Goal: Use online tool/utility: Utilize a website feature to perform a specific function

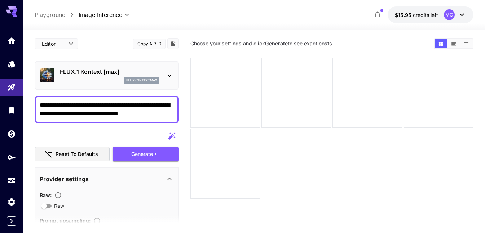
click at [110, 81] on div "fluxkontextmax" at bounding box center [109, 80] width 99 height 6
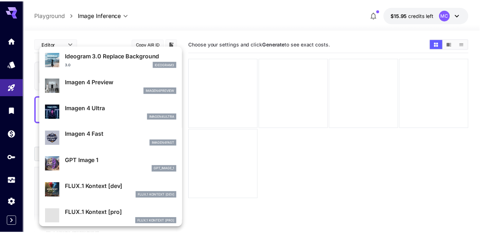
scroll to position [289, 0]
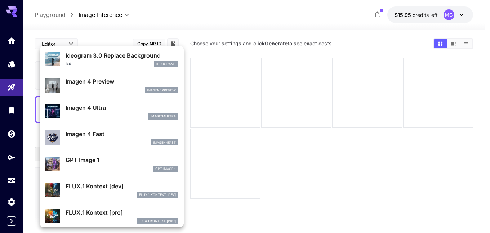
click at [102, 160] on p "GPT Image 1" at bounding box center [122, 160] width 112 height 9
type input "**********"
type input "****"
type input "*"
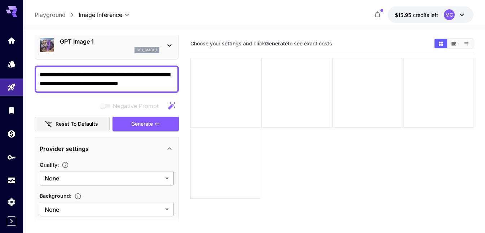
scroll to position [72, 0]
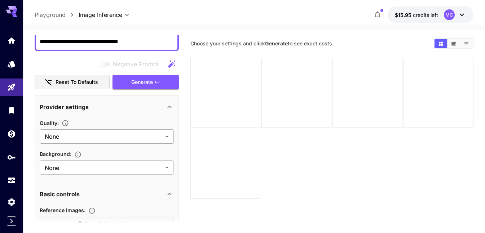
click at [95, 134] on body "**********" at bounding box center [242, 145] width 485 height 290
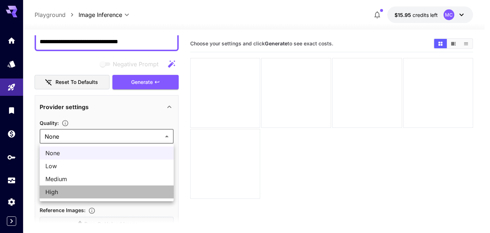
click at [89, 189] on span "High" at bounding box center [106, 192] width 122 height 9
type input "****"
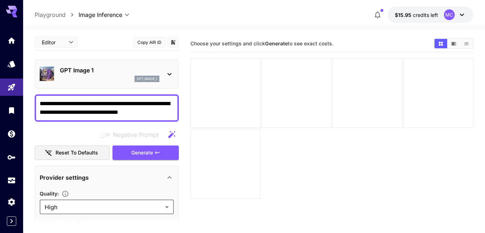
scroll to position [0, 0]
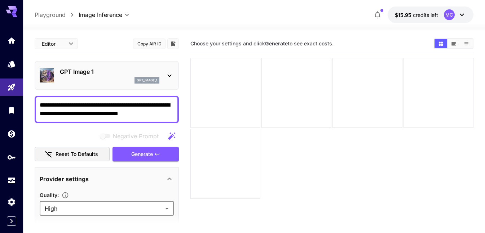
click at [105, 102] on textarea "**********" at bounding box center [107, 109] width 134 height 17
paste textarea "**********"
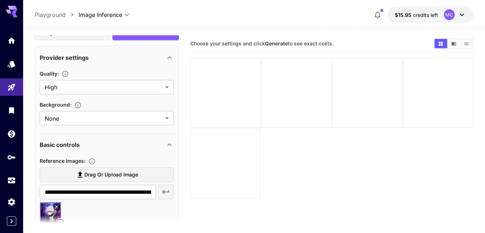
scroll to position [180, 0]
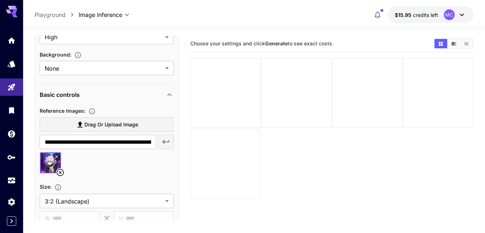
type textarea "**********"
click at [60, 173] on icon at bounding box center [60, 172] width 7 height 7
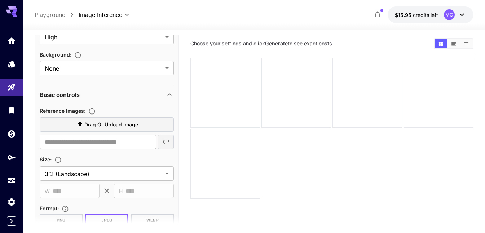
click at [98, 126] on span "Drag or upload image" at bounding box center [111, 124] width 54 height 9
click at [0, 0] on input "Drag or upload image" at bounding box center [0, 0] width 0 height 0
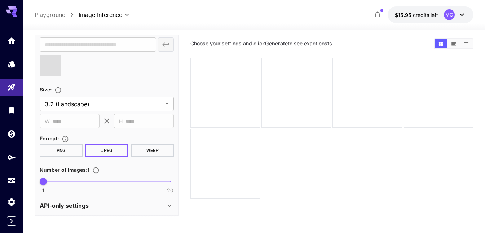
scroll to position [278, 0]
type input "*"
type input "**********"
type input "*"
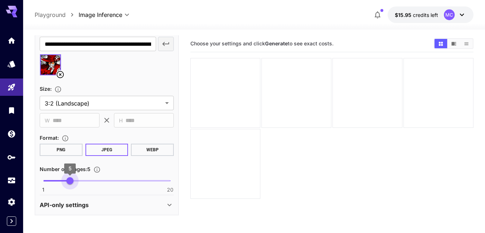
drag, startPoint x: 44, startPoint y: 180, endPoint x: 70, endPoint y: 176, distance: 26.5
click at [70, 177] on span "5" at bounding box center [69, 180] width 7 height 7
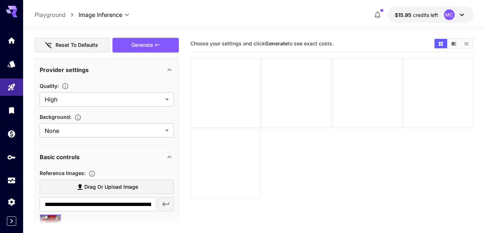
scroll to position [36, 0]
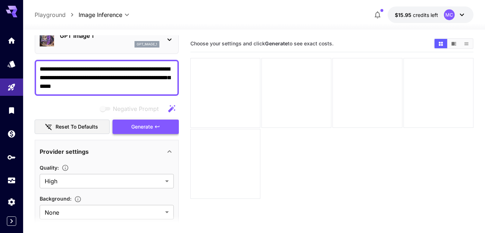
click at [146, 124] on span "Generate" at bounding box center [142, 126] width 22 height 9
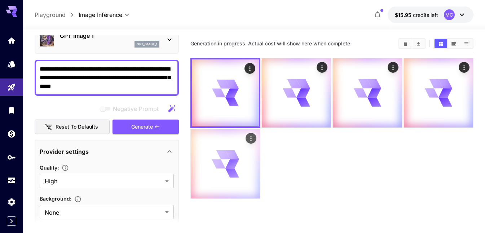
click at [224, 167] on icon at bounding box center [225, 164] width 28 height 28
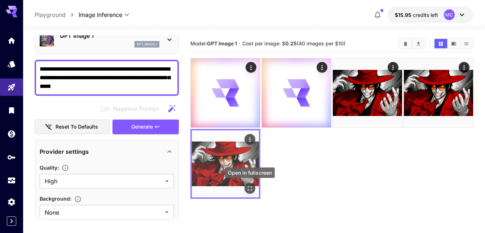
click at [249, 188] on icon "Open in fullscreen" at bounding box center [249, 188] width 7 height 7
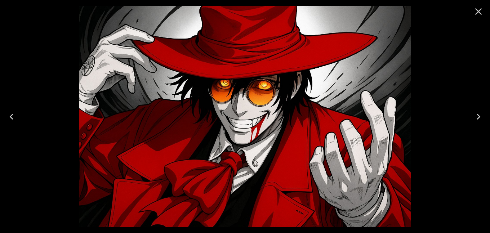
click at [478, 12] on icon "Close" at bounding box center [478, 11] width 7 height 7
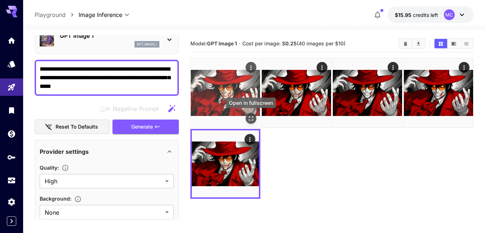
click at [253, 119] on icon "Open in fullscreen" at bounding box center [250, 118] width 7 height 7
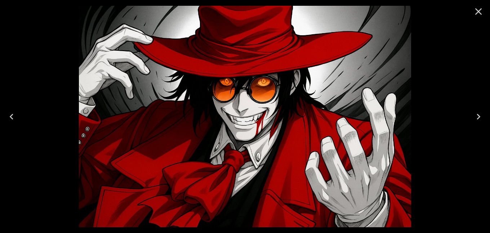
click at [473, 13] on icon "Close" at bounding box center [479, 12] width 12 height 12
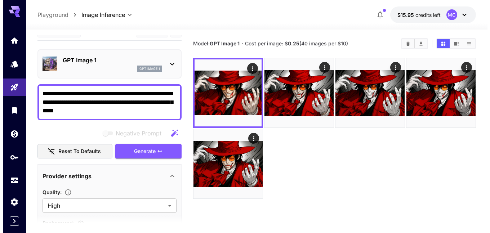
scroll to position [0, 0]
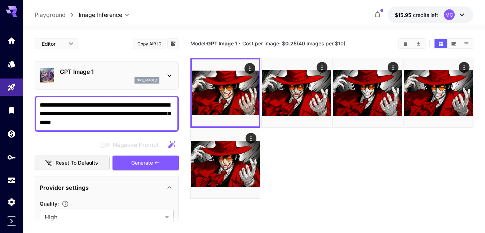
drag, startPoint x: 111, startPoint y: 66, endPoint x: 110, endPoint y: 71, distance: 5.5
click at [110, 71] on div "GPT Image 1 gpt_image_1" at bounding box center [107, 75] width 134 height 22
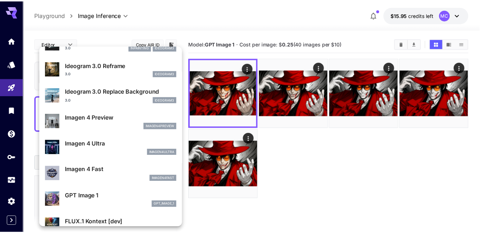
scroll to position [289, 0]
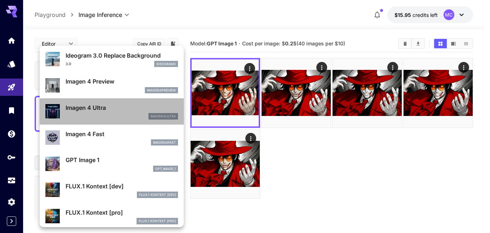
click at [124, 111] on p "Imagen 4 Ultra" at bounding box center [122, 107] width 112 height 9
type input "**********"
type input "****"
type input "*"
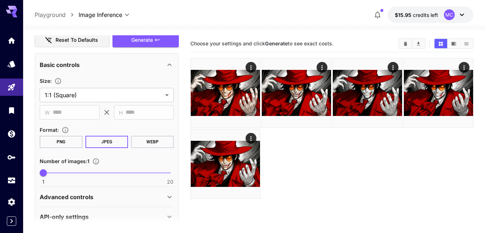
scroll to position [135, 0]
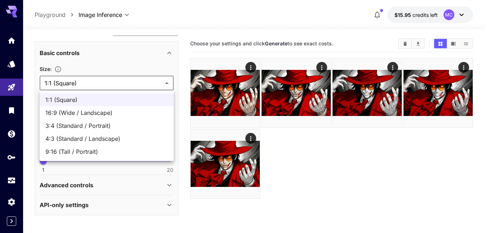
click at [111, 85] on body "**********" at bounding box center [245, 145] width 490 height 290
click at [122, 67] on div at bounding box center [245, 116] width 490 height 233
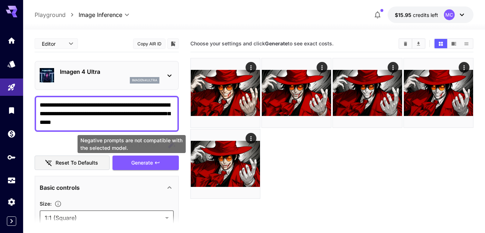
scroll to position [57, 0]
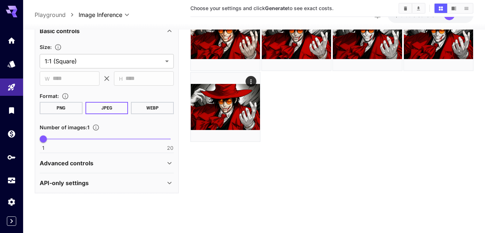
click at [94, 166] on div "Advanced controls" at bounding box center [102, 163] width 125 height 9
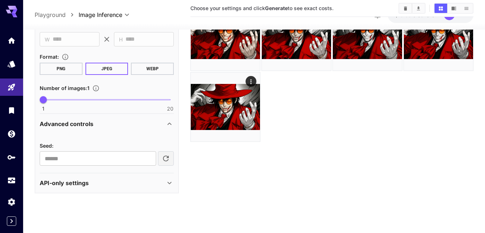
click at [85, 183] on p "API-only settings" at bounding box center [64, 183] width 49 height 9
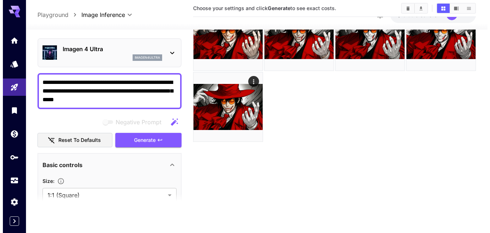
scroll to position [0, 0]
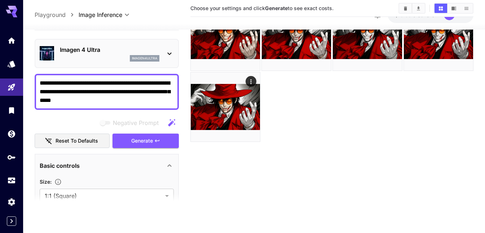
click at [94, 52] on p "Imagen 4 Ultra" at bounding box center [109, 49] width 99 height 9
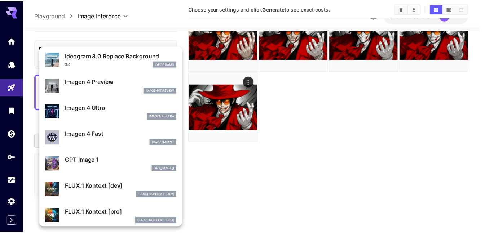
scroll to position [289, 0]
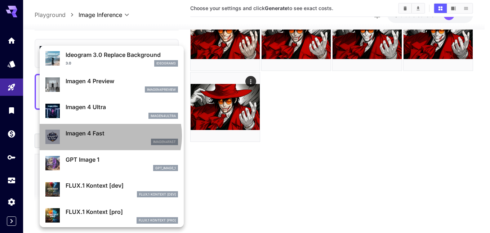
click at [110, 135] on p "Imagen 4 Fast" at bounding box center [122, 133] width 112 height 9
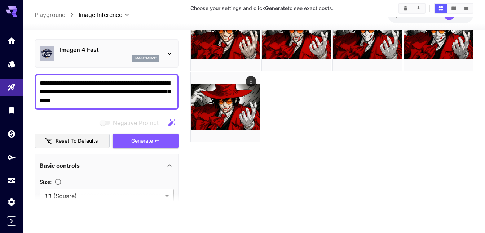
click at [110, 52] on p "Imagen 4 Fast" at bounding box center [109, 49] width 99 height 9
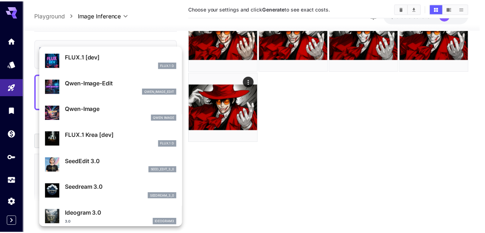
scroll to position [36, 0]
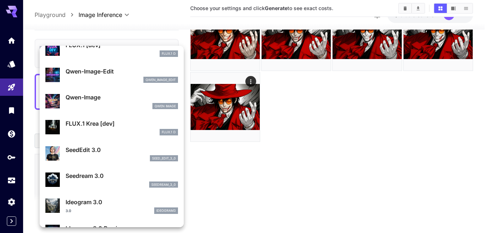
click at [115, 126] on p "FLUX.1 Krea [dev]" at bounding box center [122, 123] width 112 height 9
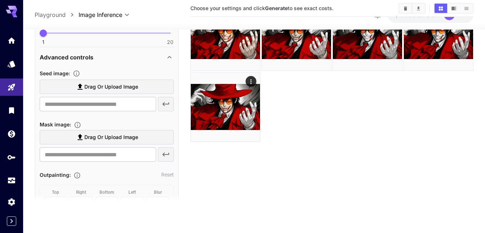
scroll to position [216, 0]
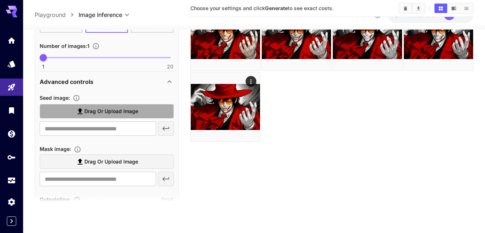
click at [108, 113] on span "Drag or upload image" at bounding box center [111, 111] width 54 height 9
click at [0, 0] on input "Drag or upload image" at bounding box center [0, 0] width 0 height 0
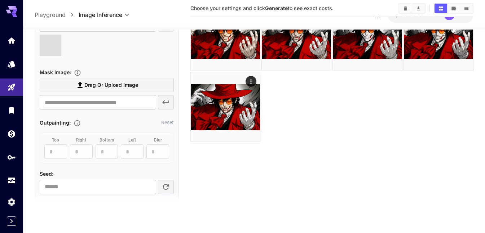
scroll to position [360, 0]
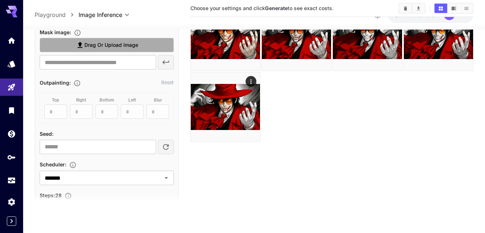
click at [113, 48] on span "Drag or upload image" at bounding box center [111, 45] width 54 height 9
click at [0, 0] on input "Drag or upload image" at bounding box center [0, 0] width 0 height 0
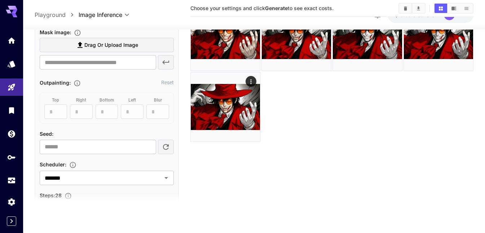
type input "**********"
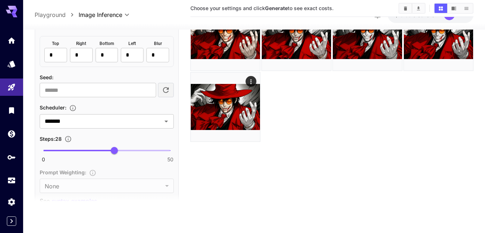
scroll to position [504, 0]
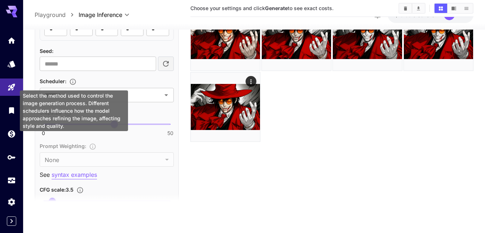
type input "**********"
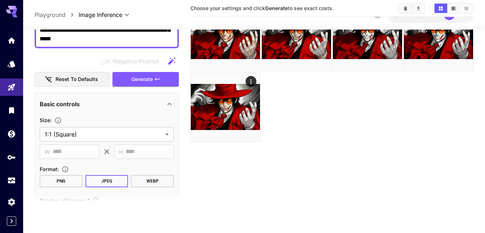
scroll to position [0, 0]
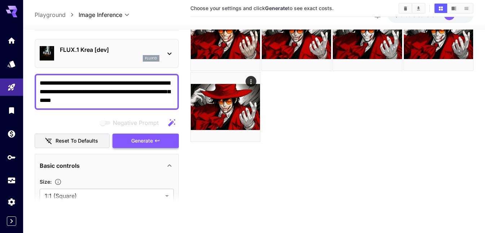
click at [136, 136] on button "Generate" at bounding box center [145, 141] width 66 height 15
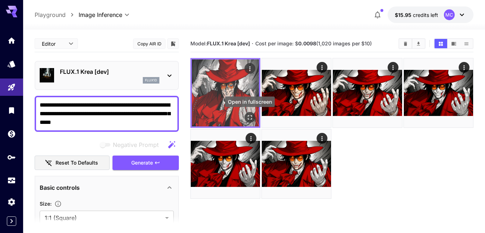
click at [253, 113] on button "Open in fullscreen" at bounding box center [249, 117] width 11 height 11
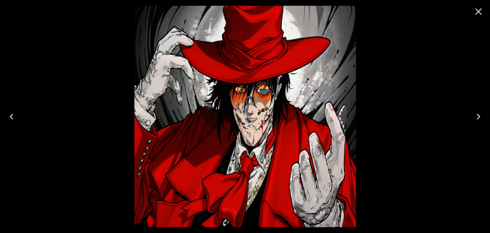
click at [252, 115] on img at bounding box center [245, 117] width 222 height 222
click at [481, 12] on icon "Close" at bounding box center [479, 12] width 12 height 12
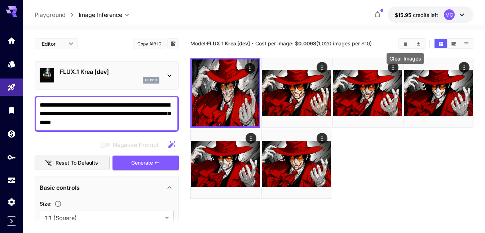
click at [405, 42] on icon "Clear Images" at bounding box center [404, 43] width 3 height 4
